Goal: Navigation & Orientation: Find specific page/section

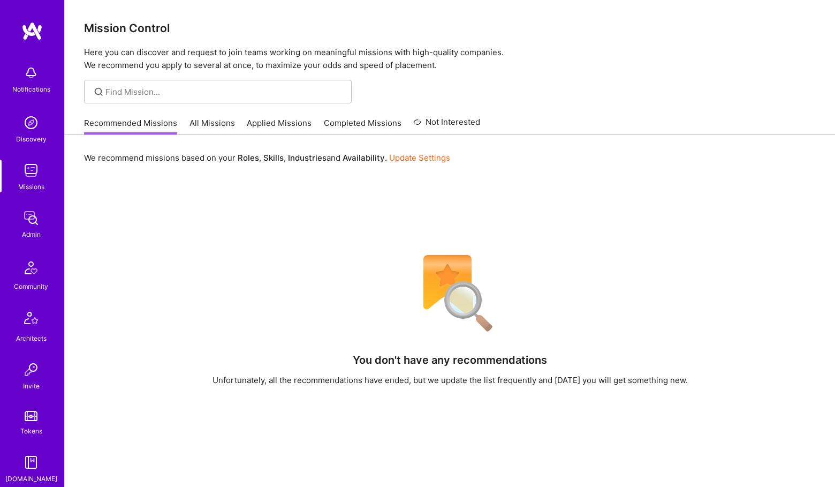
click at [22, 224] on img at bounding box center [30, 217] width 21 height 21
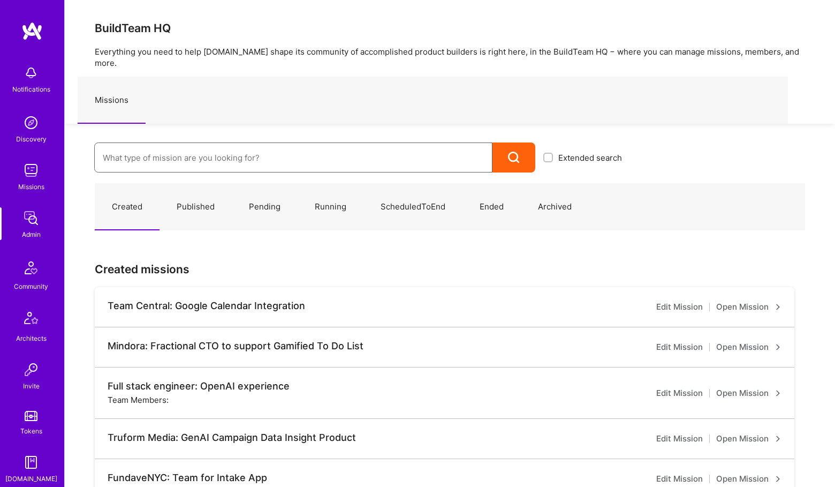
click at [126, 145] on input at bounding box center [293, 157] width 381 height 27
